Goal: Feedback & Contribution: Contribute content

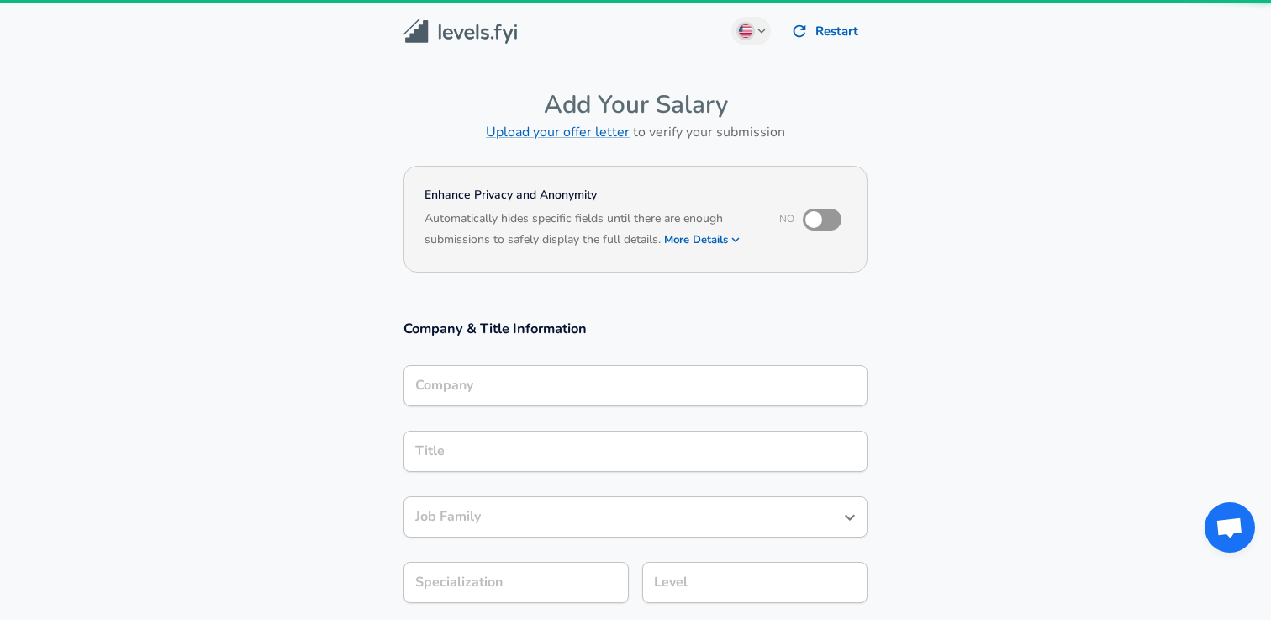
type input "Red Hat"
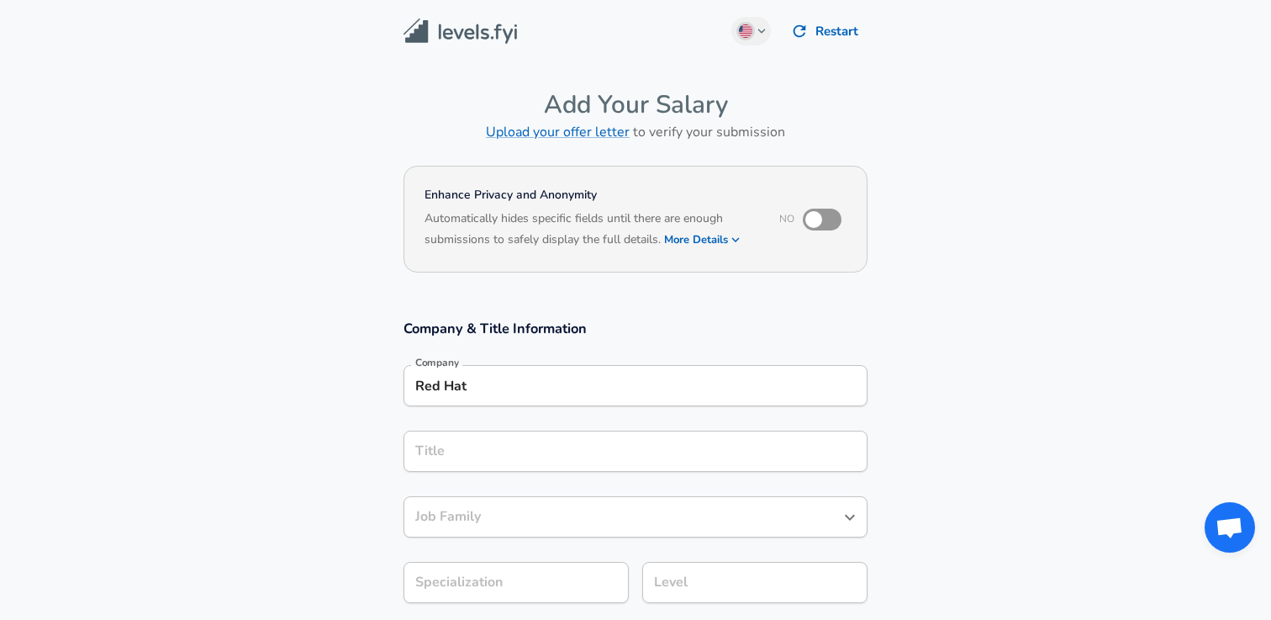
click at [536, 463] on div "Title" at bounding box center [636, 451] width 464 height 41
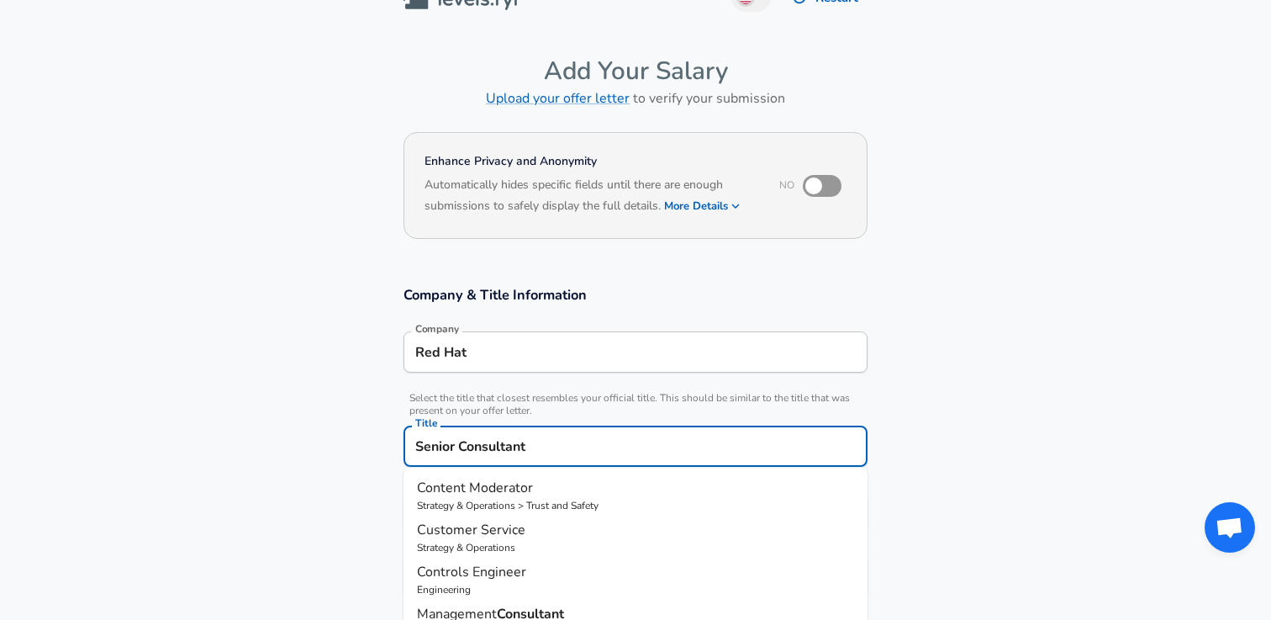
type input "Senior Consultant"
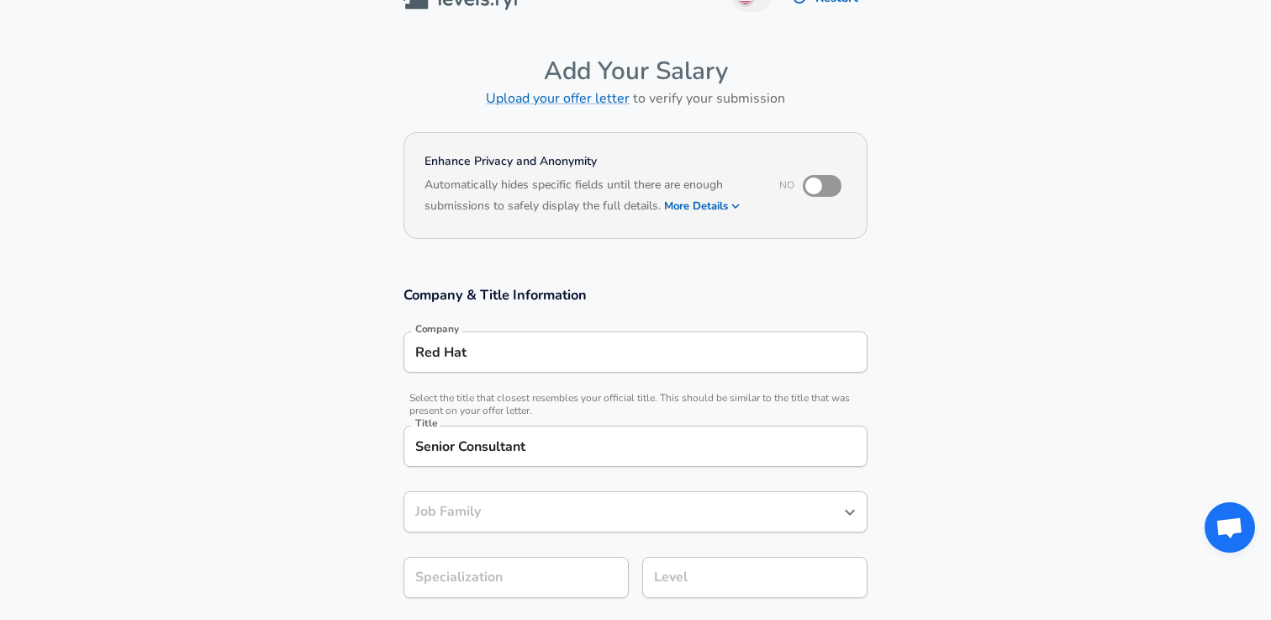
click at [484, 526] on div "Job Family" at bounding box center [636, 511] width 464 height 41
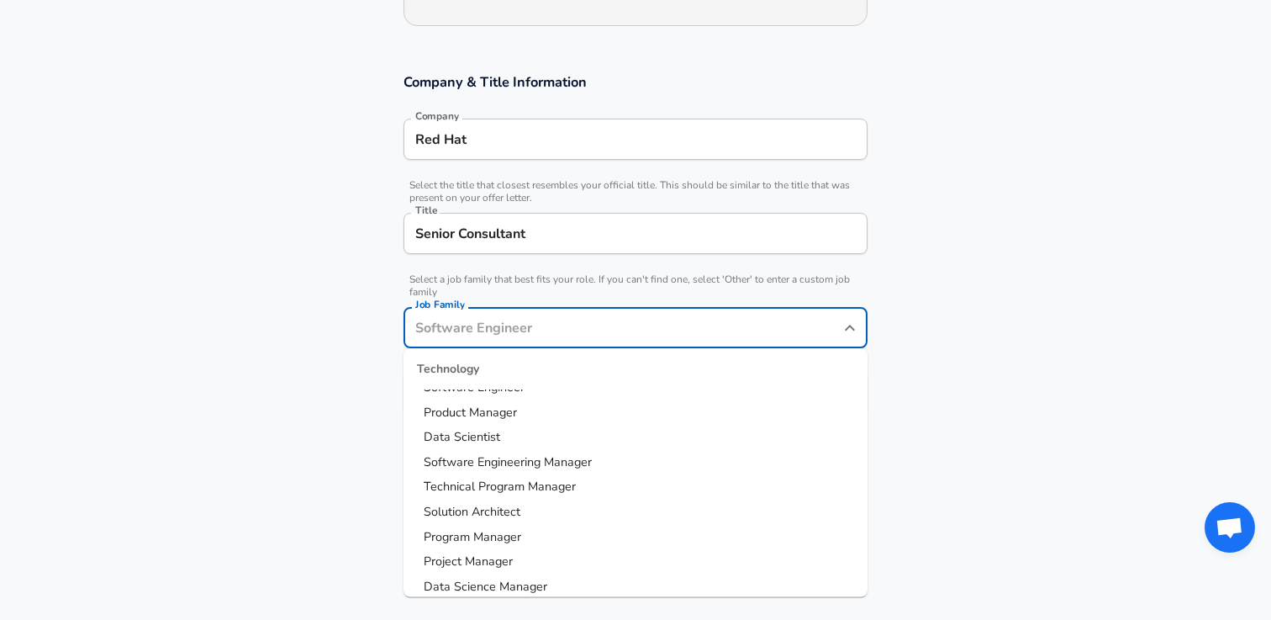
scroll to position [0, 0]
click at [488, 414] on span "Software Engineer" at bounding box center [474, 407] width 101 height 17
type input "Software Engineer"
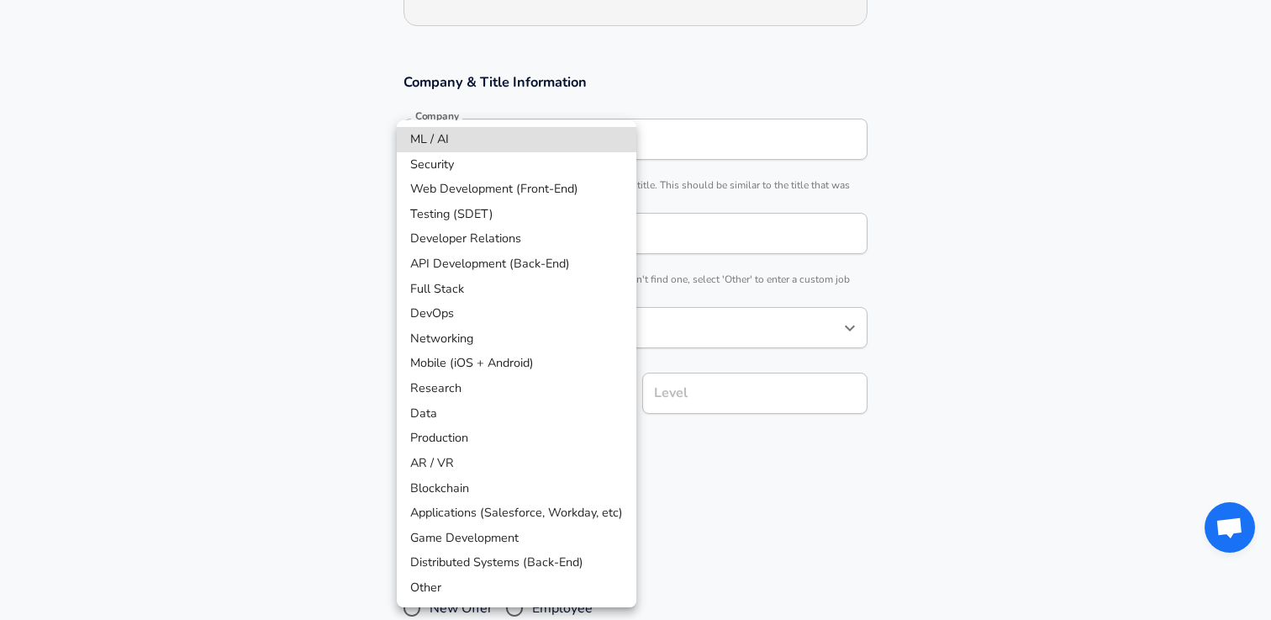
click at [482, 373] on body "English ([GEOGRAPHIC_DATA]) Change Restart Add Your Salary Upload your offer le…" at bounding box center [635, 64] width 1271 height 620
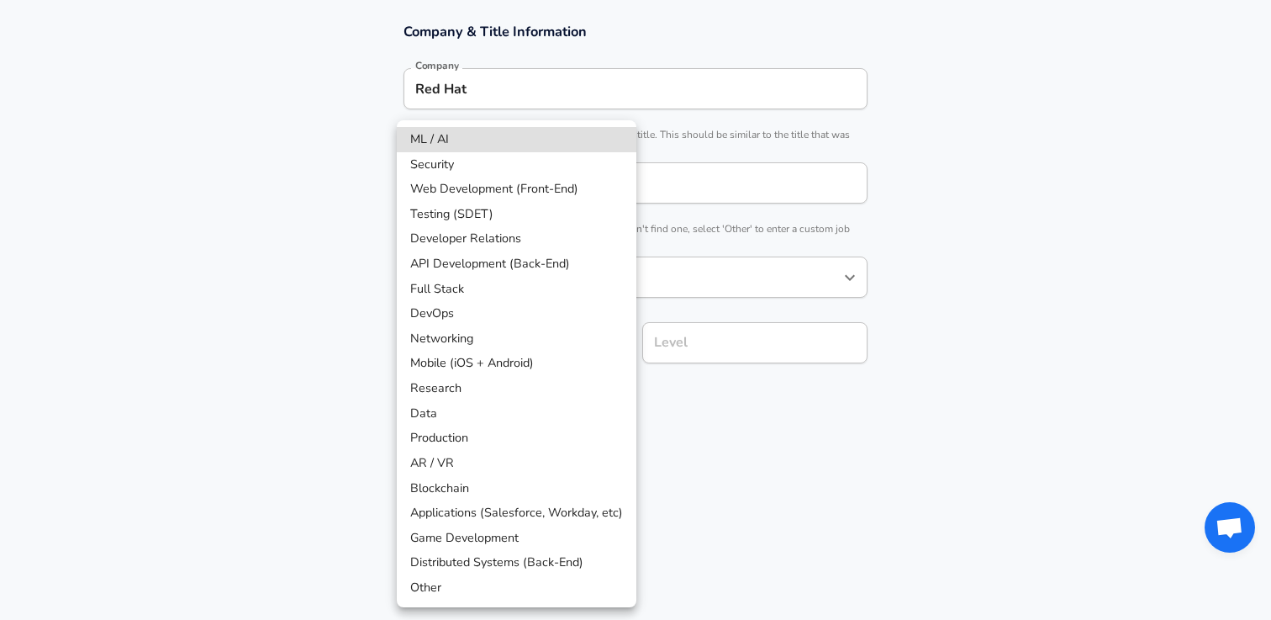
click at [214, 378] on div at bounding box center [635, 310] width 1271 height 620
click at [495, 323] on body "English ([GEOGRAPHIC_DATA]) Change Restart Add Your Salary Upload your offer le…" at bounding box center [635, 13] width 1271 height 620
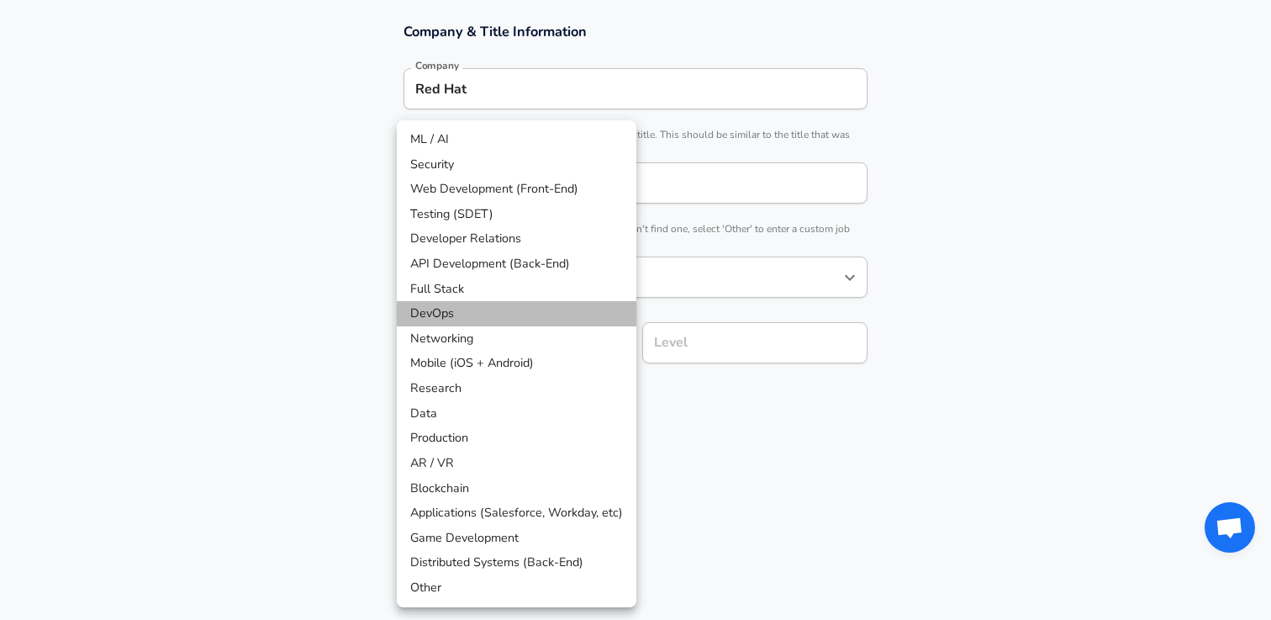
click at [464, 306] on li "DevOps" at bounding box center [517, 313] width 240 height 25
type input "DevOps"
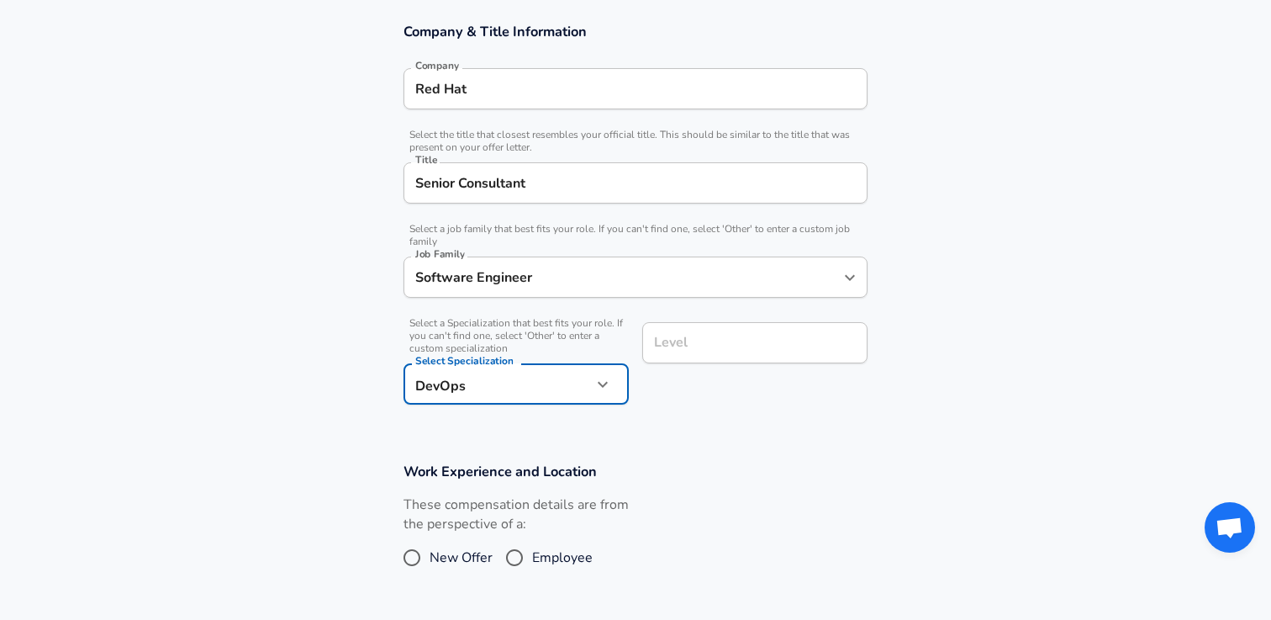
click at [746, 336] on div "Level" at bounding box center [754, 342] width 225 height 41
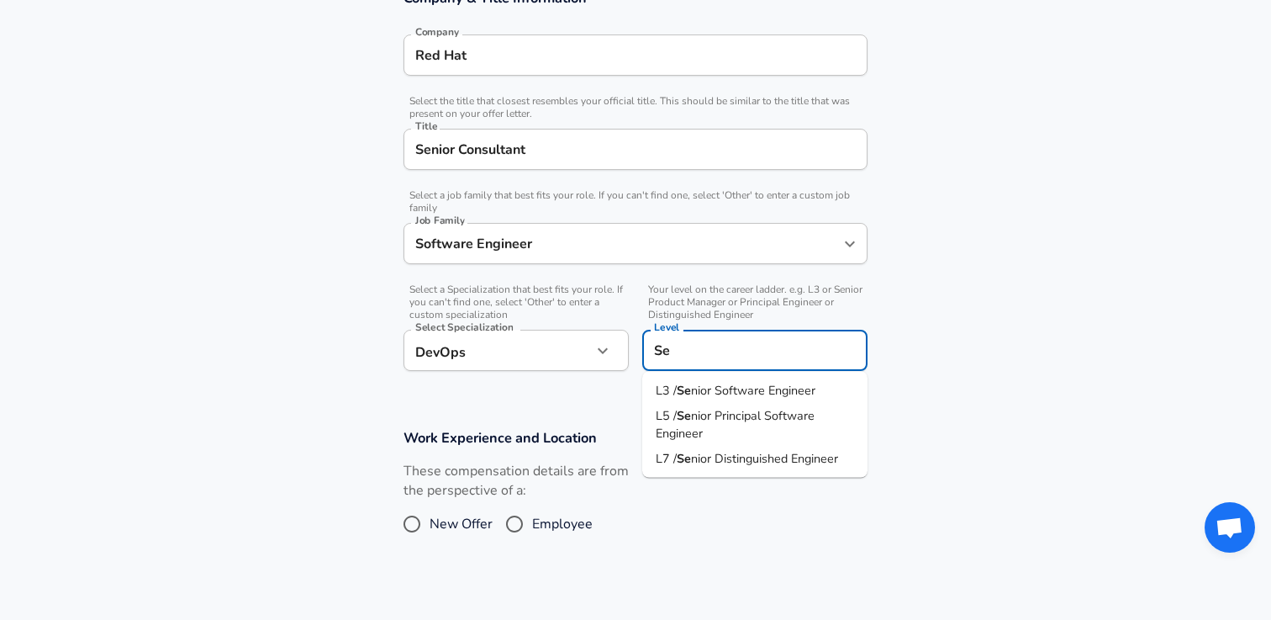
type input "S"
type input "L3"
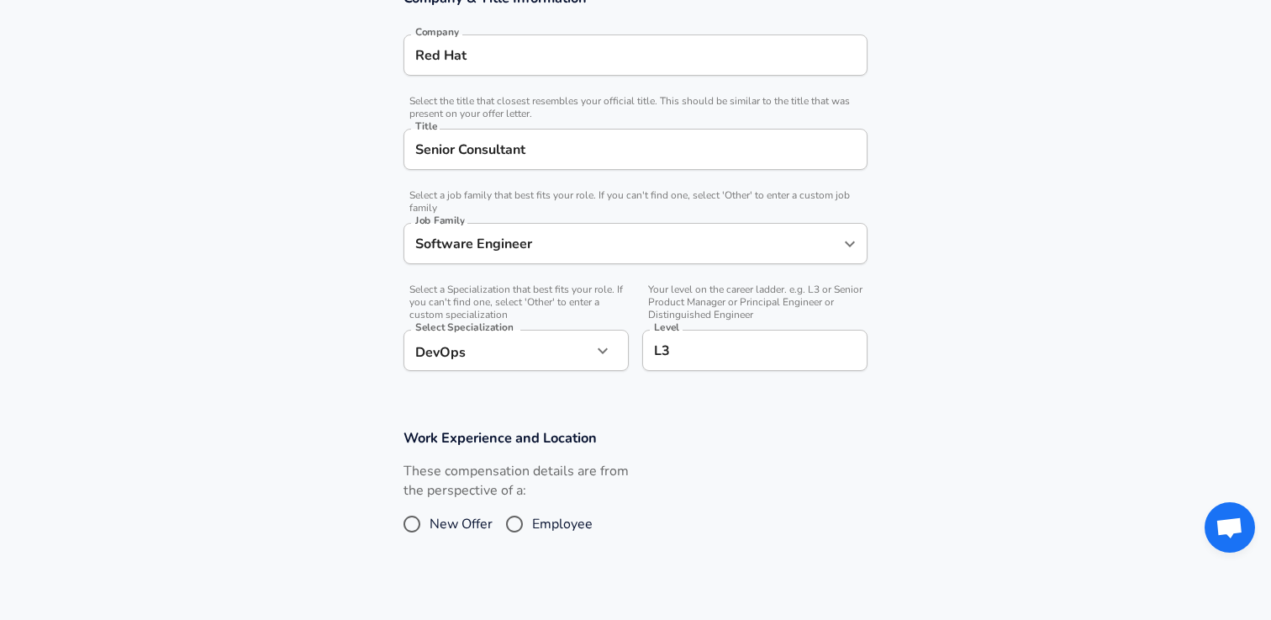
click at [1002, 325] on section "Company & Title Information Company Red Hat Company Select the title that close…" at bounding box center [635, 189] width 1271 height 440
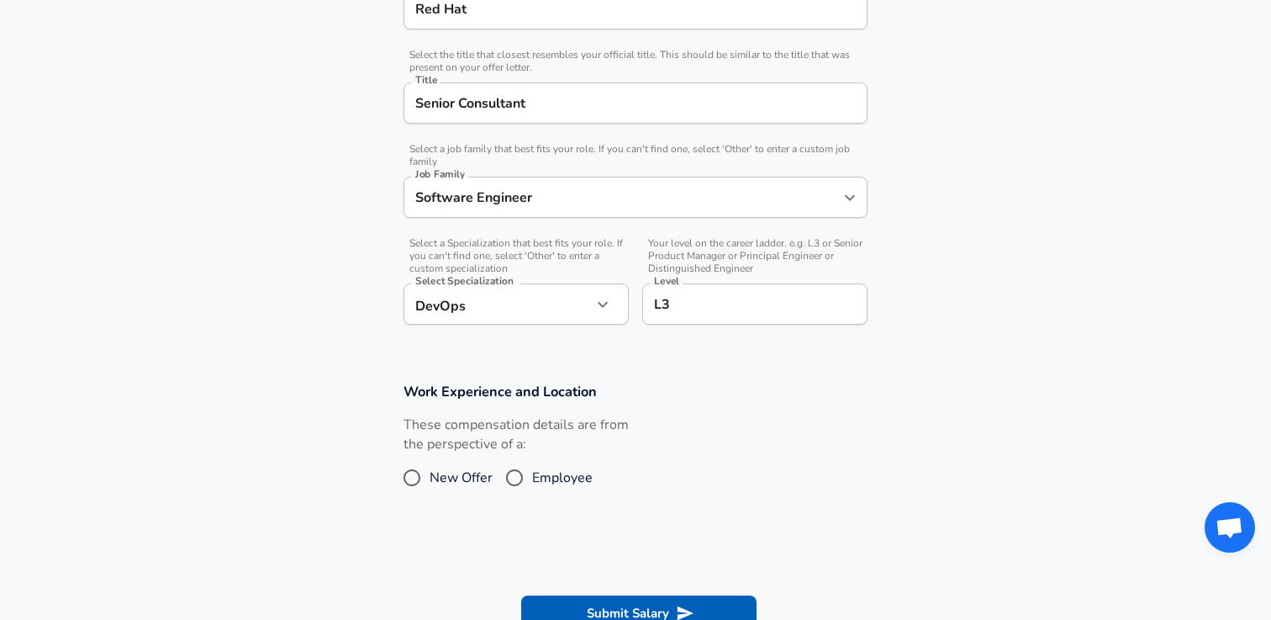
scroll to position [398, 0]
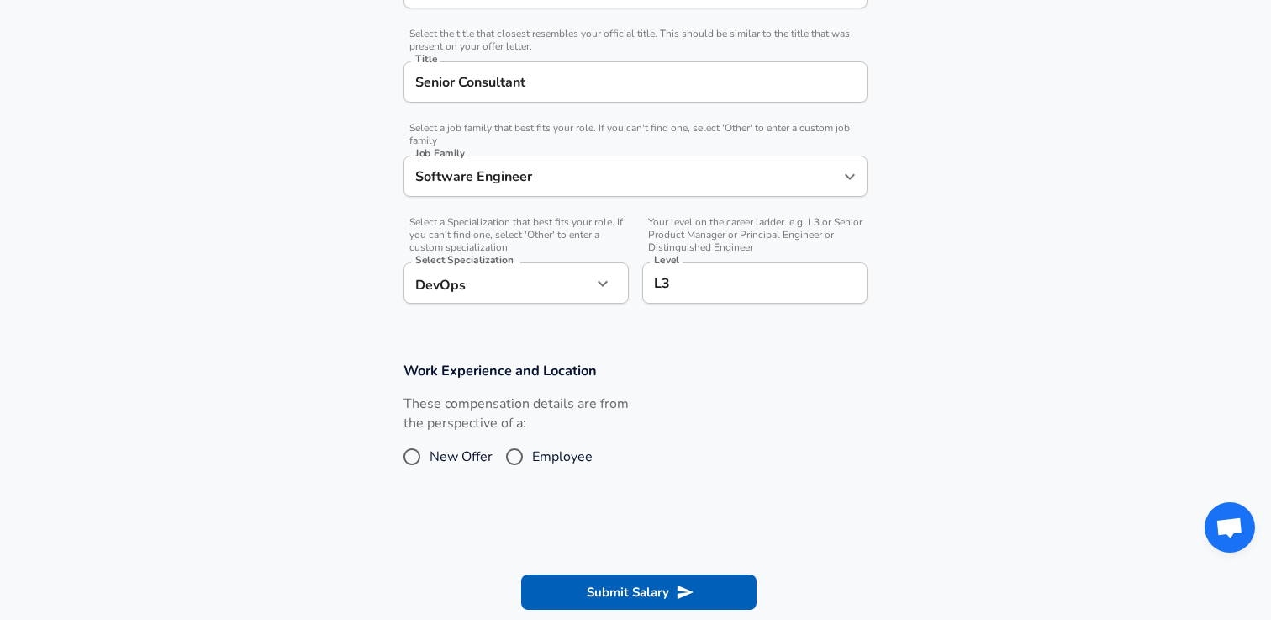
click at [517, 453] on input "Employee" at bounding box center [514, 456] width 35 height 27
radio input "true"
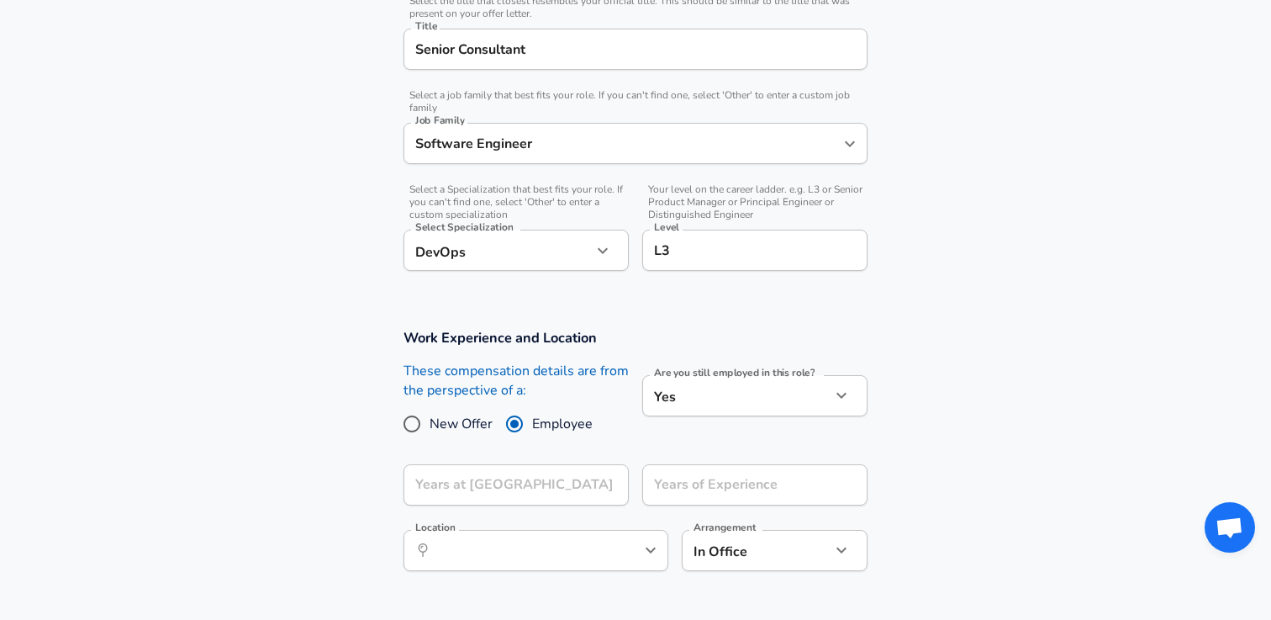
scroll to position [444, 0]
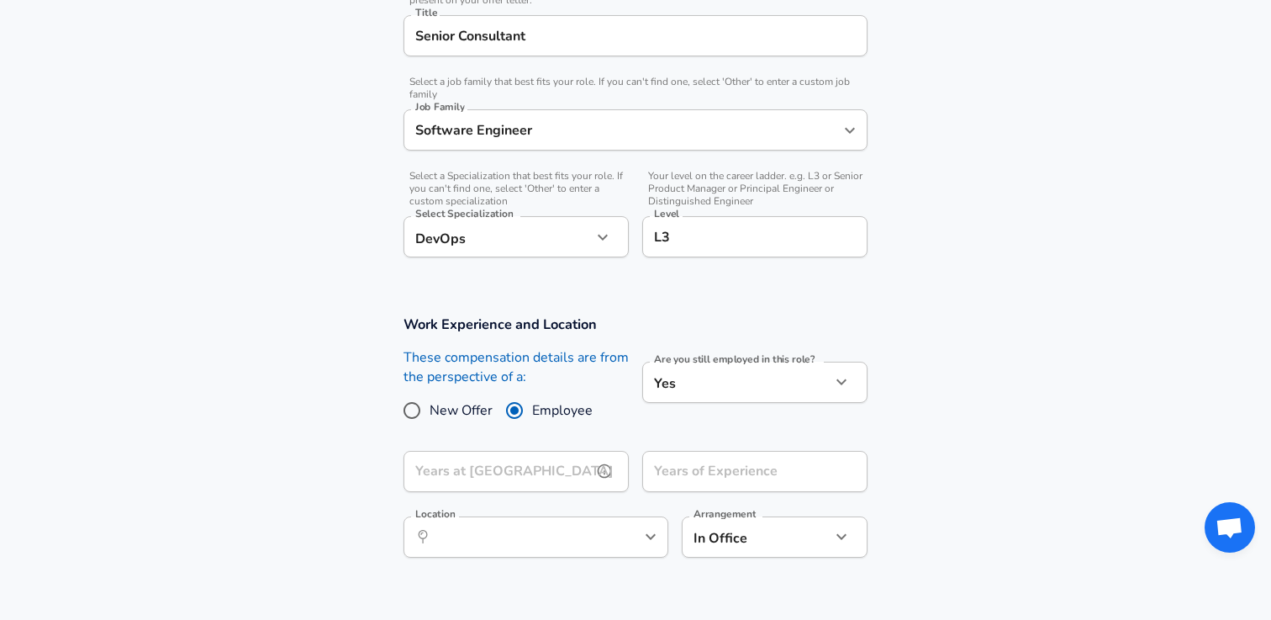
click at [507, 467] on div "Years at Red Hat Years at [GEOGRAPHIC_DATA]" at bounding box center [516, 473] width 225 height 45
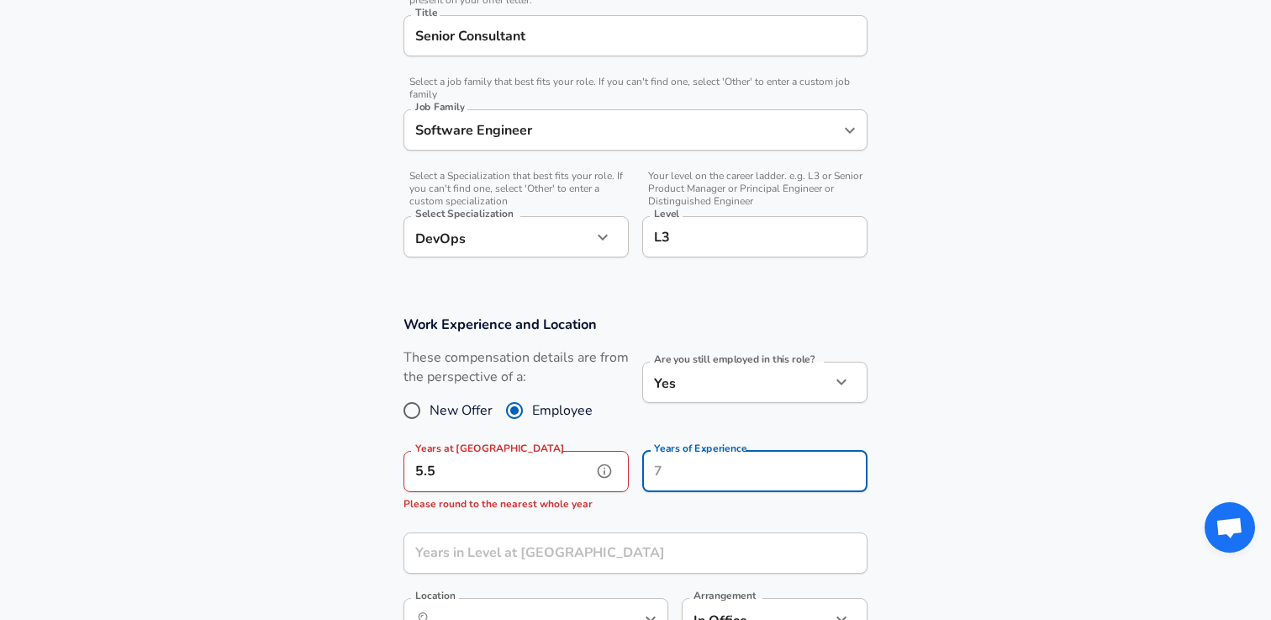
click at [507, 475] on input "5.5" at bounding box center [498, 471] width 188 height 41
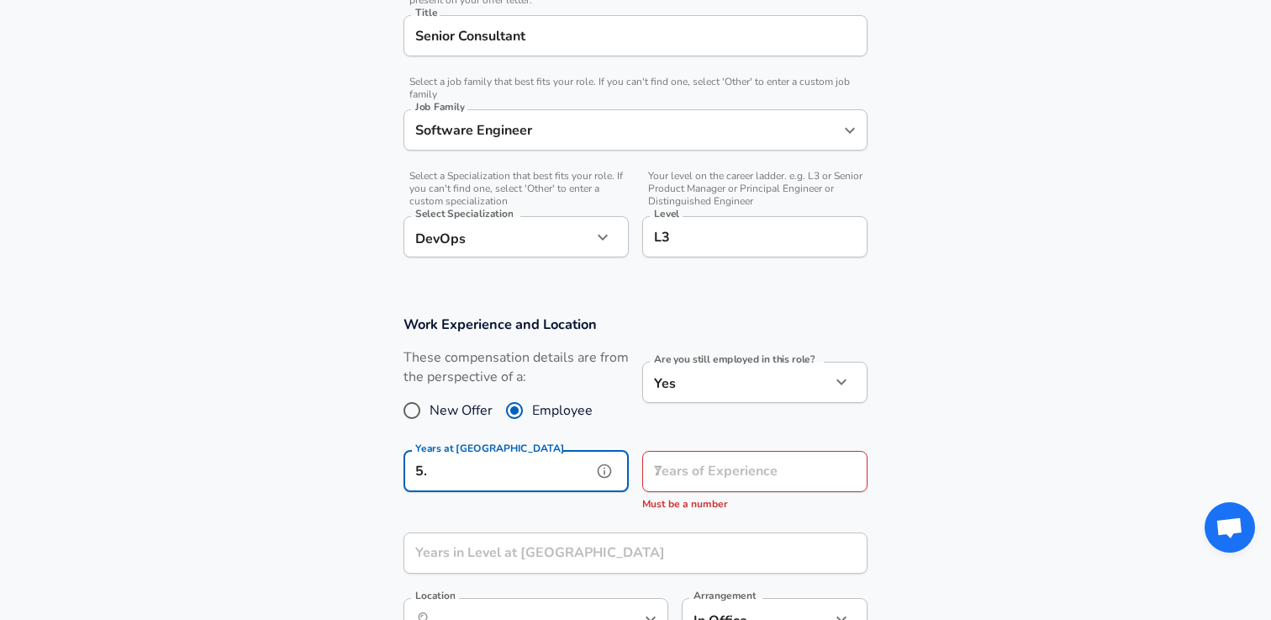
type input "5"
type input "6"
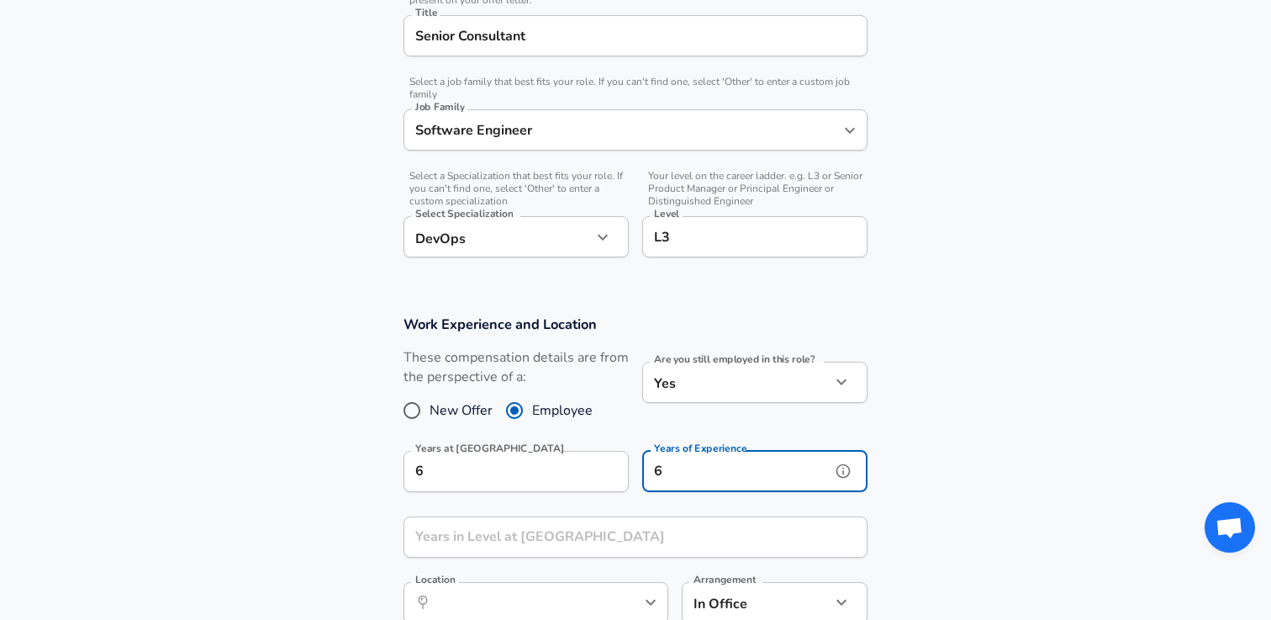
type input "6"
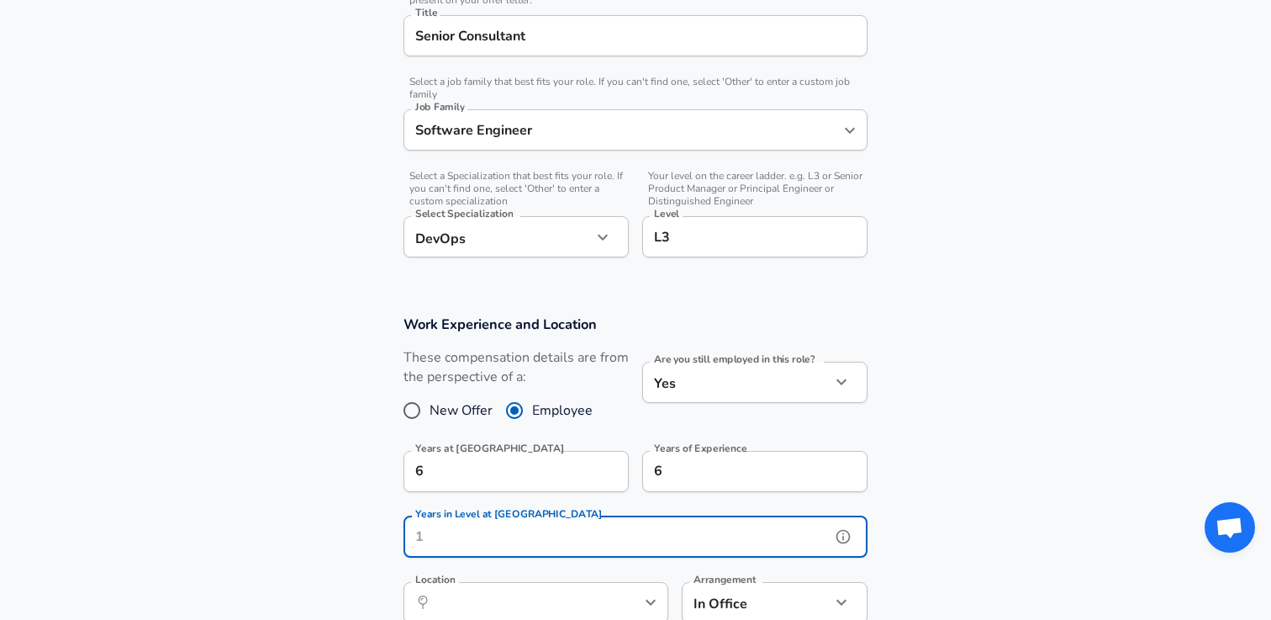
scroll to position [508, 0]
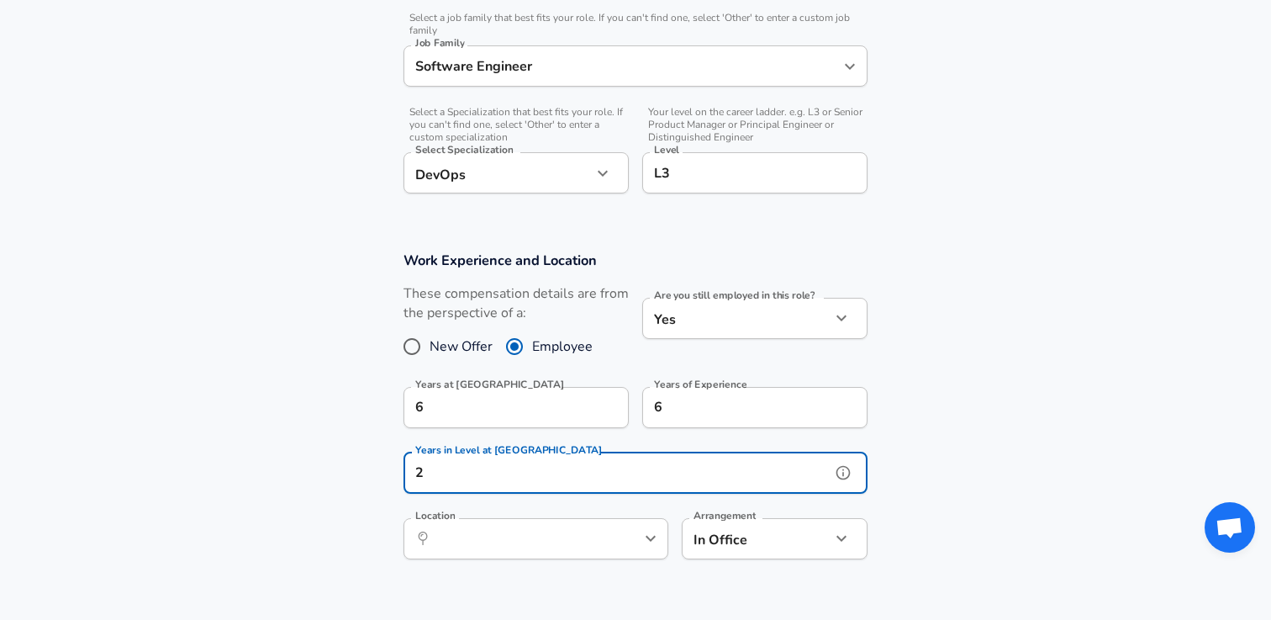
type input "2"
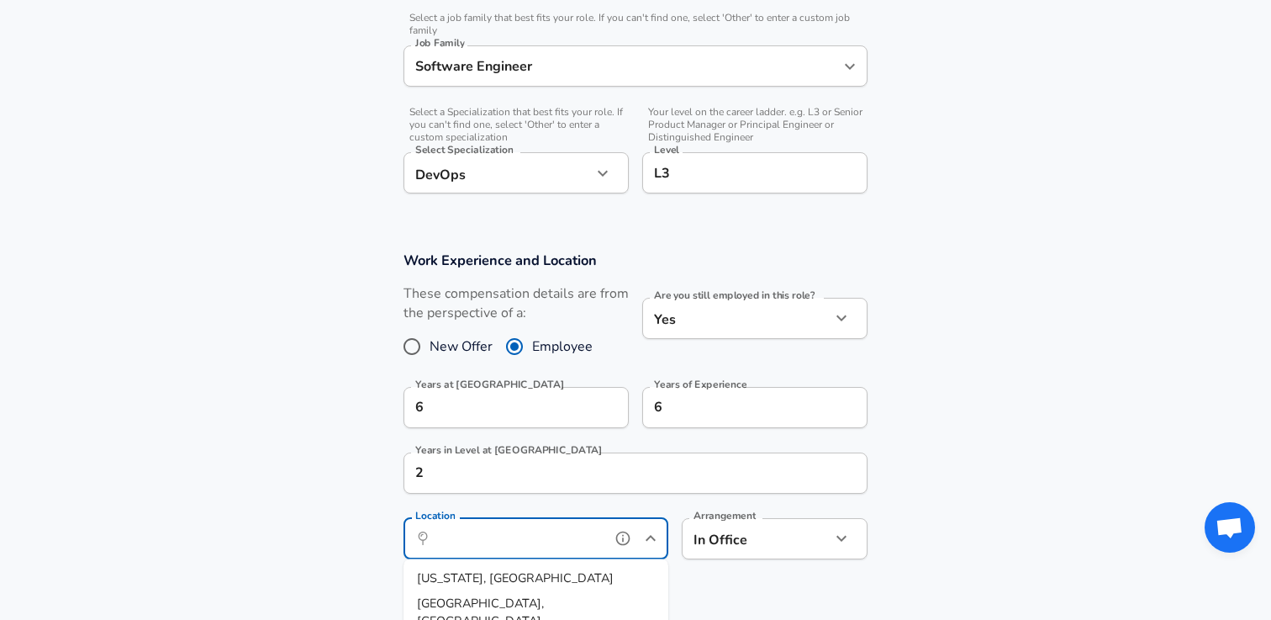
click at [550, 542] on input "Location" at bounding box center [517, 539] width 172 height 26
click at [518, 599] on li "[GEOGRAPHIC_DATA], [GEOGRAPHIC_DATA]" at bounding box center [536, 611] width 265 height 43
type input "[GEOGRAPHIC_DATA], [GEOGRAPHIC_DATA]"
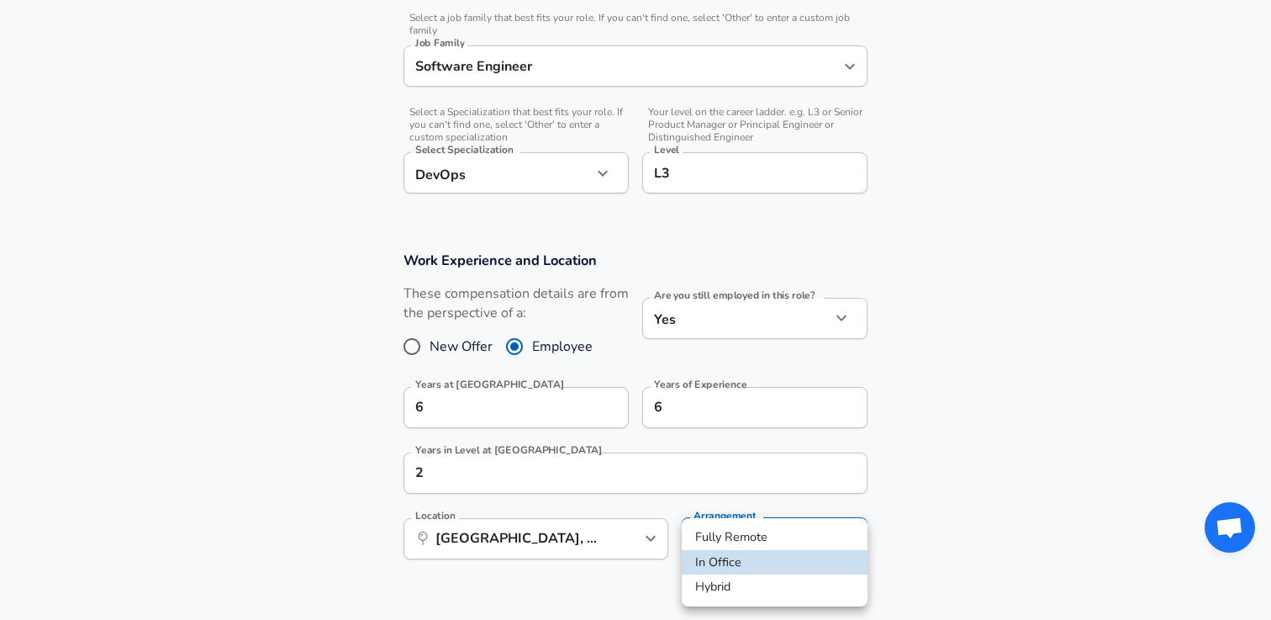
click at [730, 526] on li "Fully Remote" at bounding box center [775, 537] width 186 height 25
type input "remote"
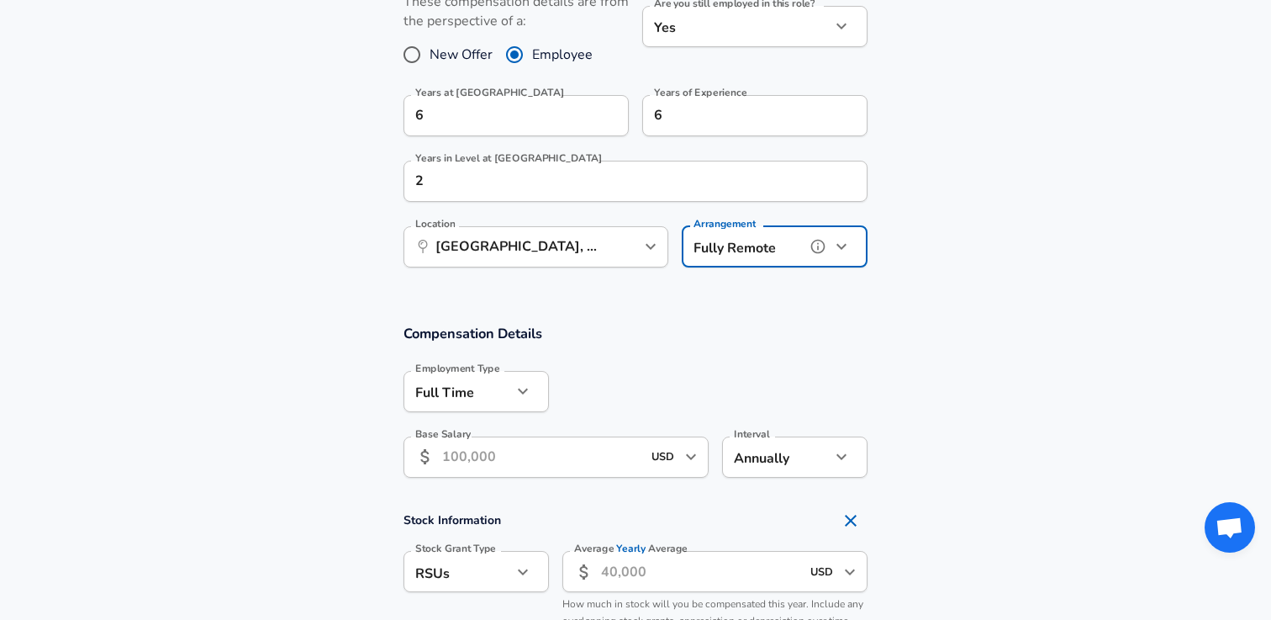
scroll to position [810, 0]
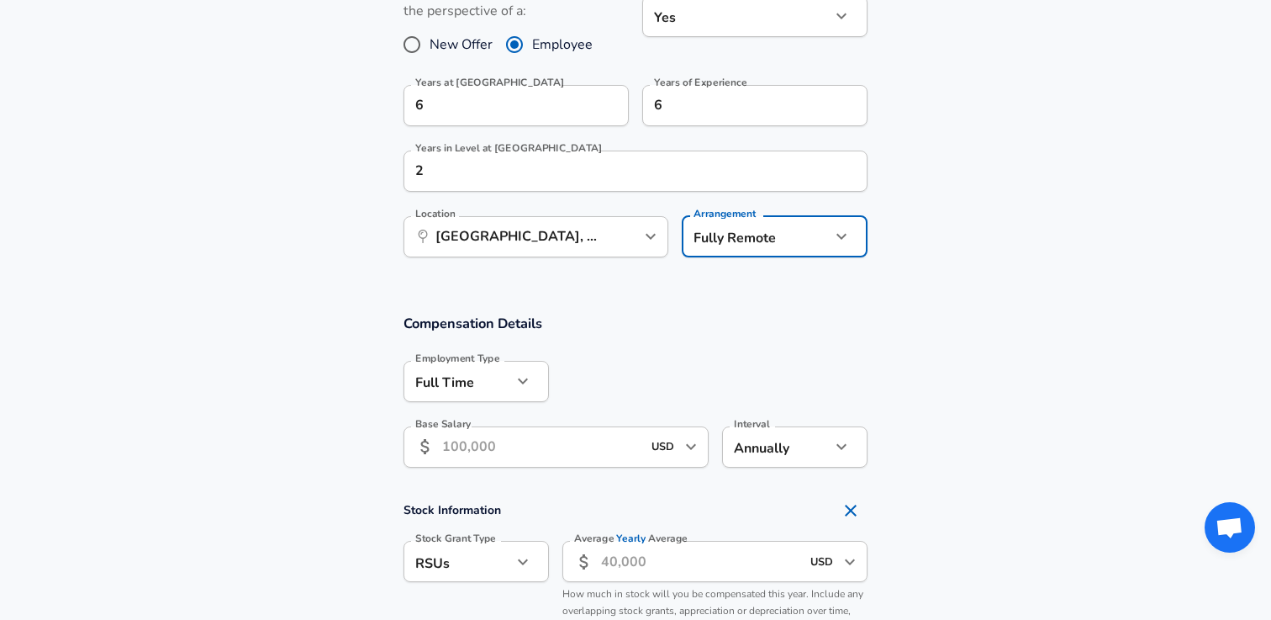
click at [474, 442] on input "Base Salary" at bounding box center [541, 446] width 199 height 41
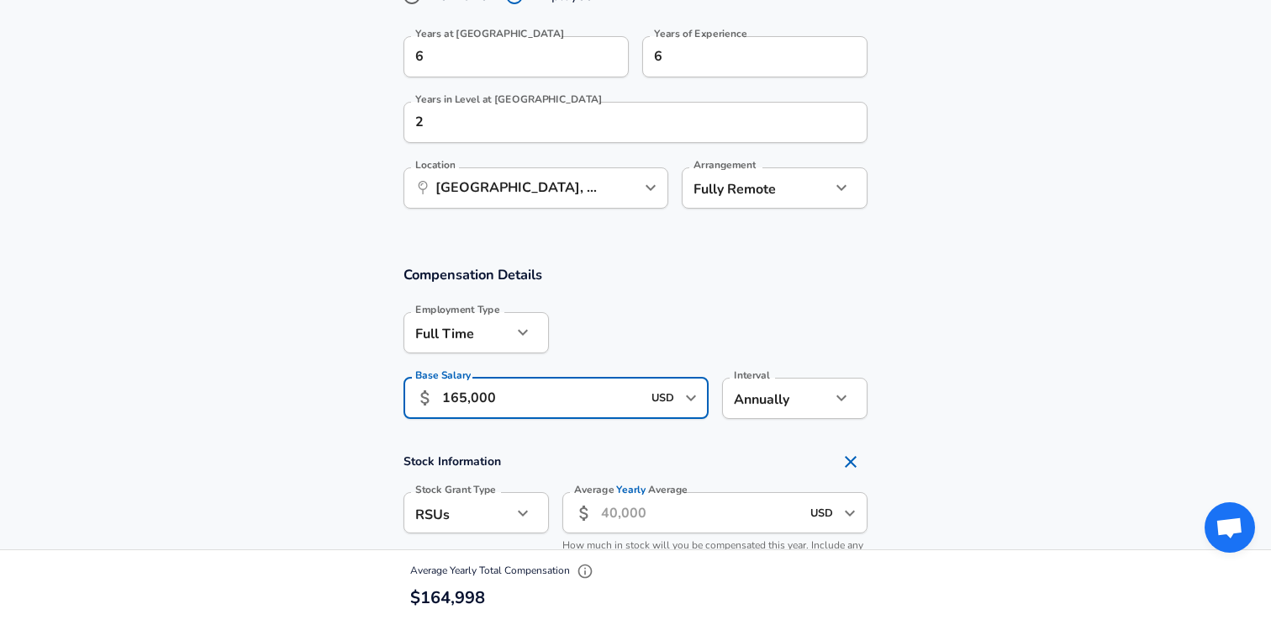
scroll to position [896, 0]
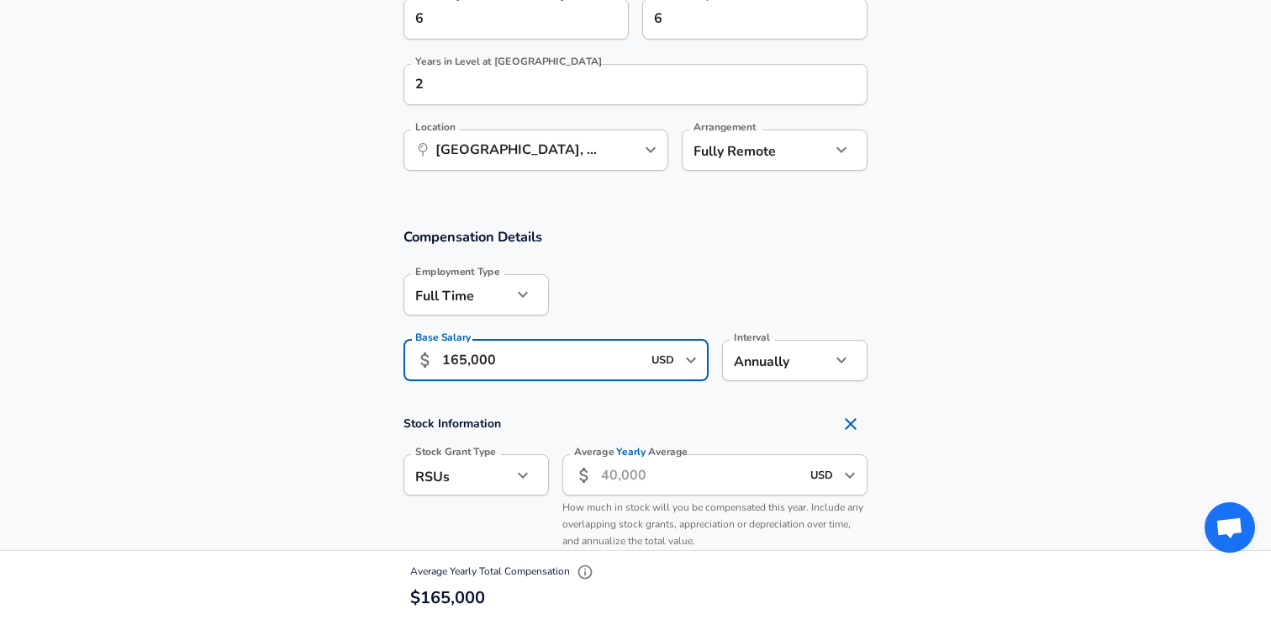
type input "165,000"
click at [619, 478] on input "Average Yearly Average" at bounding box center [700, 474] width 199 height 41
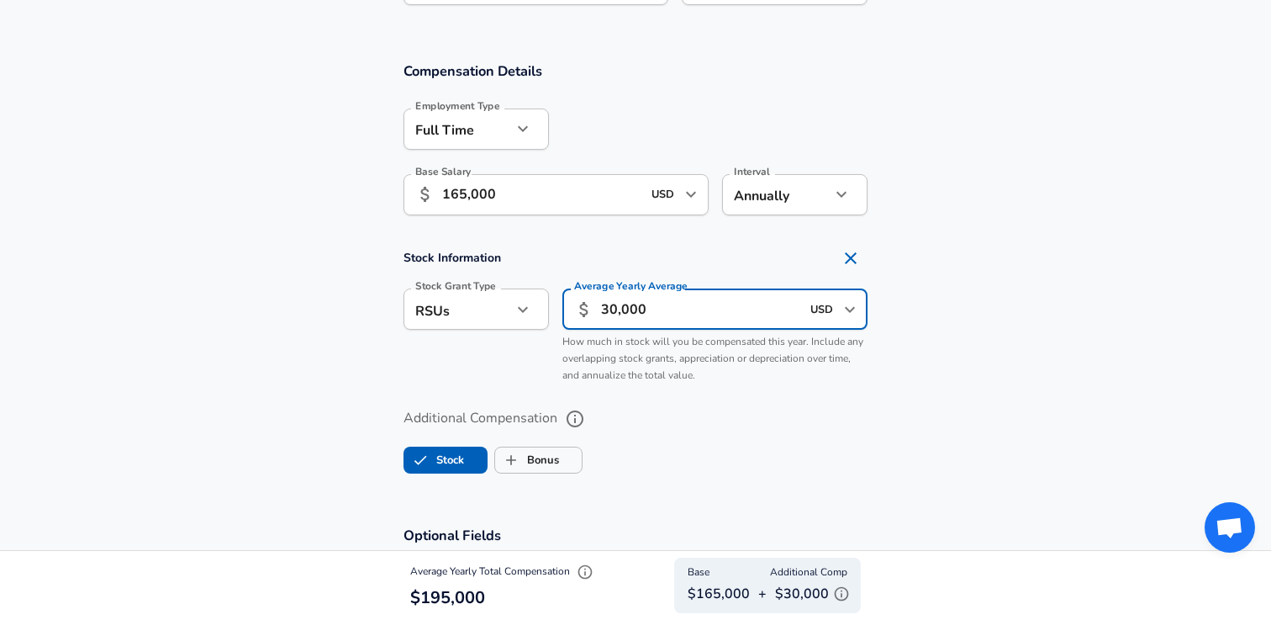
scroll to position [1114, 0]
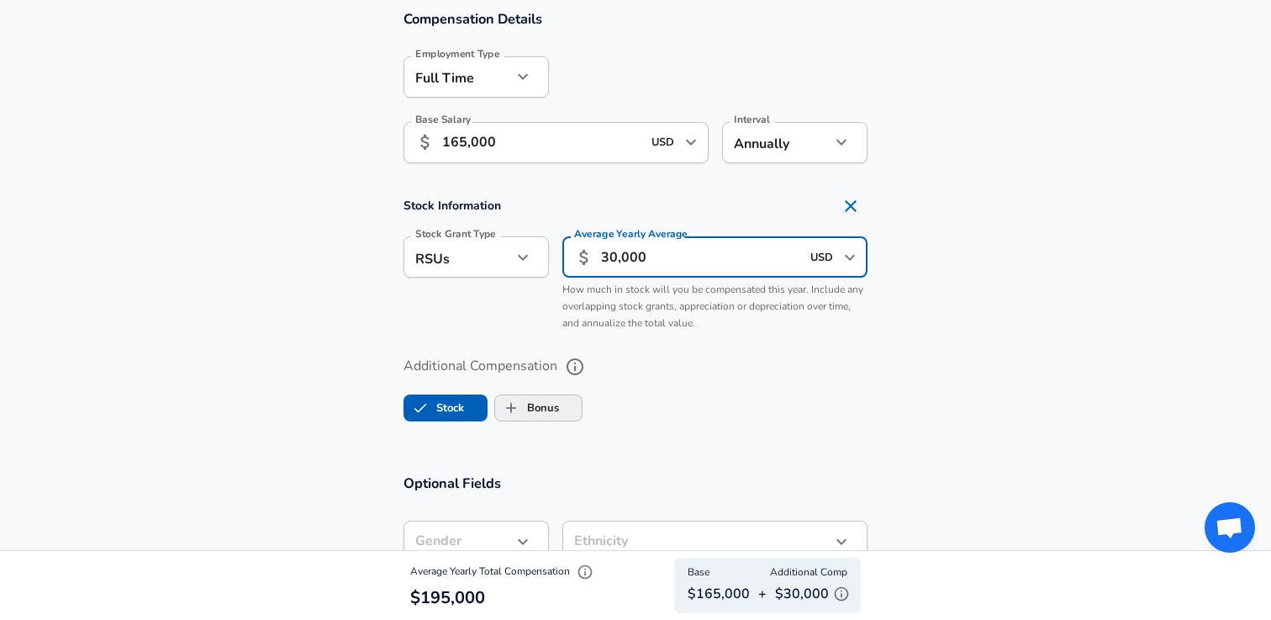
type input "30,000"
click at [519, 403] on input "Bonus" at bounding box center [511, 408] width 32 height 32
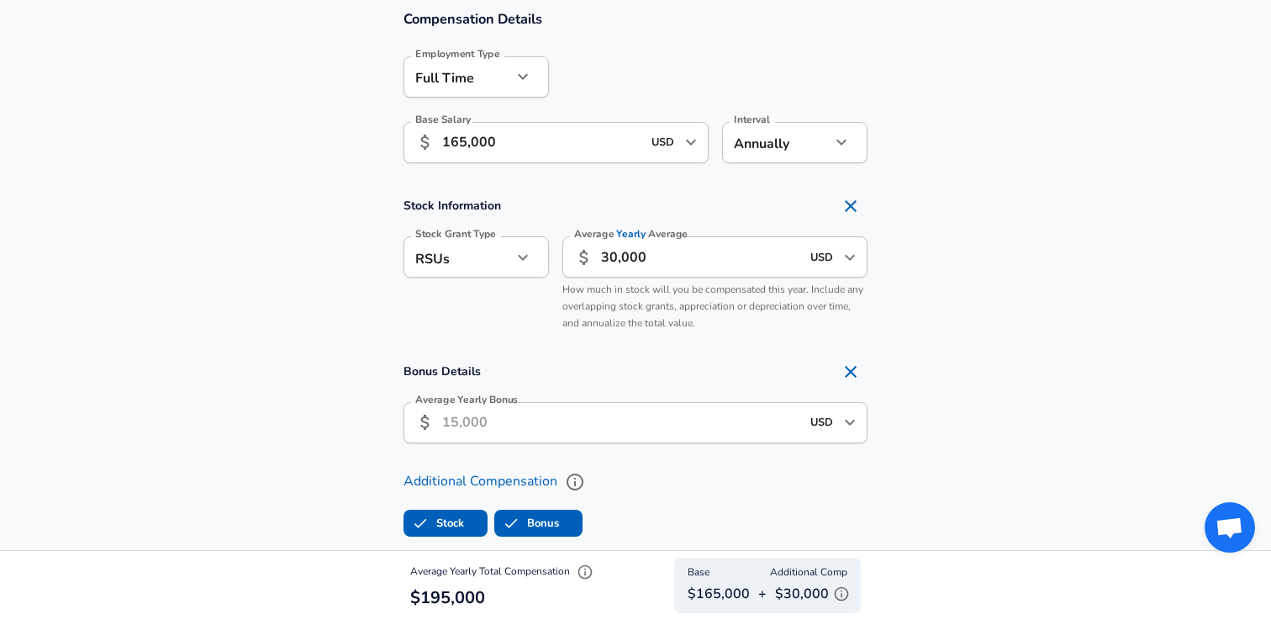
scroll to position [0, 0]
checkbox input "true"
click at [592, 426] on input "Average Yearly Bonus" at bounding box center [621, 422] width 358 height 41
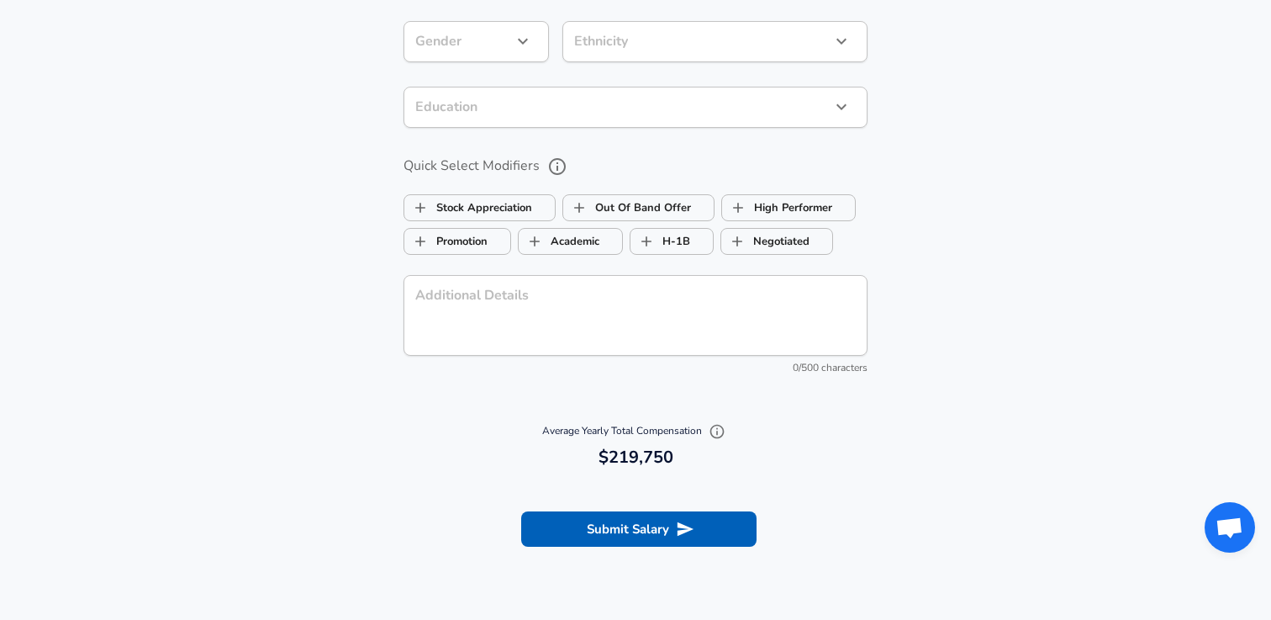
scroll to position [1737, 0]
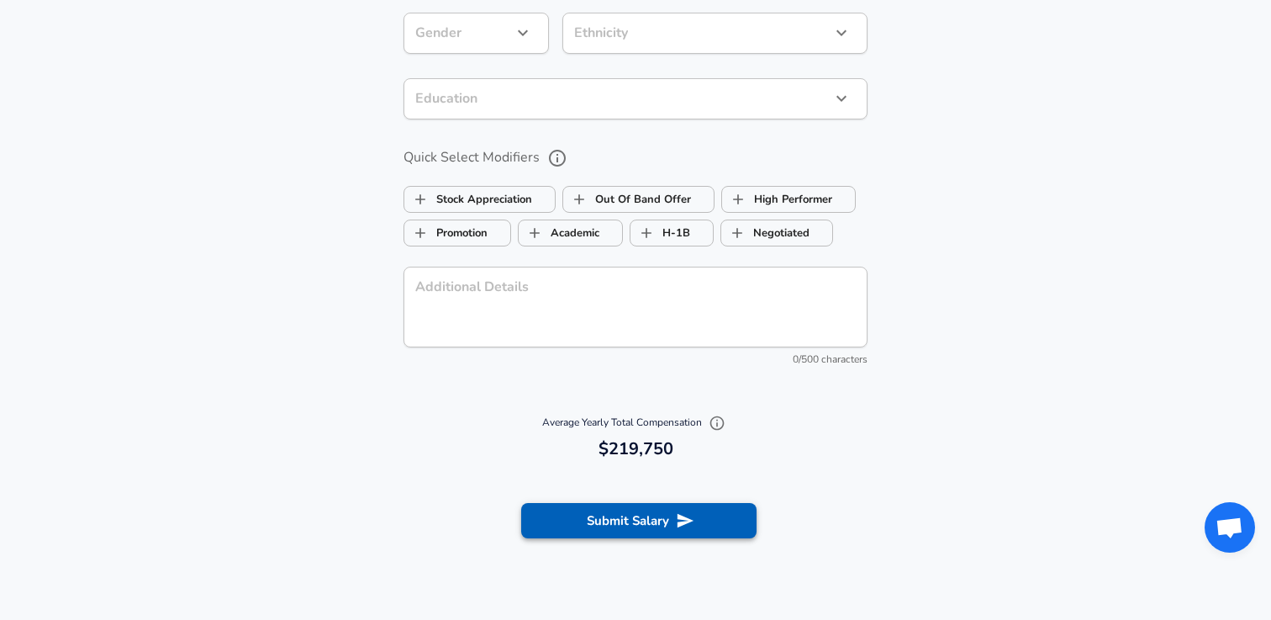
type input "24,750"
click at [615, 513] on button "Submit Salary" at bounding box center [638, 520] width 235 height 35
